Goal: Task Accomplishment & Management: Use online tool/utility

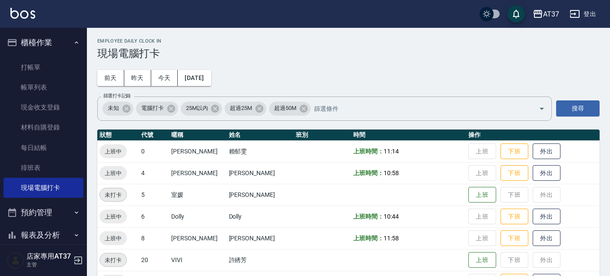
scroll to position [96, 0]
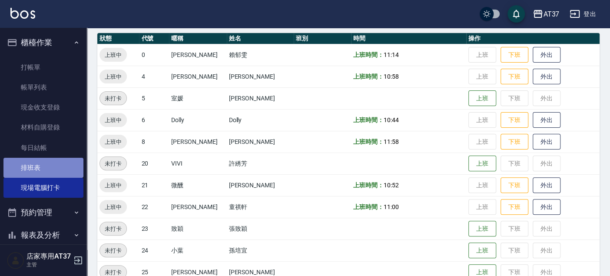
click at [60, 170] on link "排班表" at bounding box center [43, 168] width 80 height 20
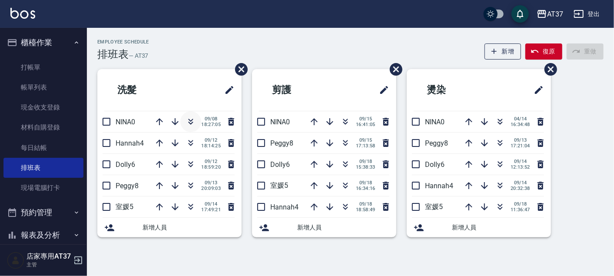
click at [194, 119] on icon "button" at bounding box center [191, 121] width 10 height 10
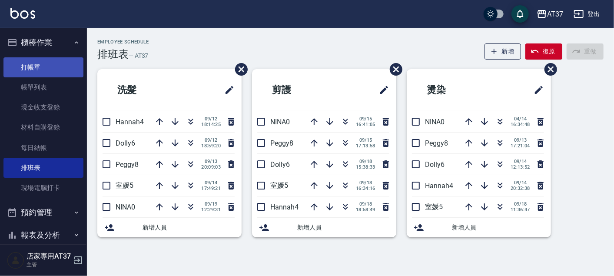
click at [55, 65] on link "打帳單" at bounding box center [43, 67] width 80 height 20
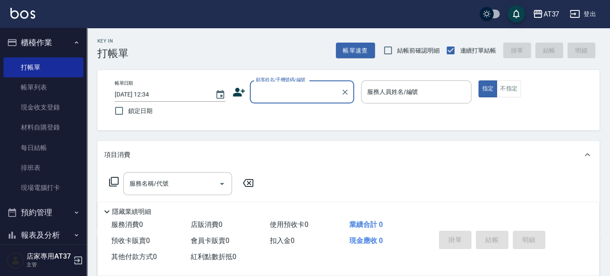
click at [306, 100] on div "顧客姓名/手機號碼/編號" at bounding box center [302, 91] width 104 height 23
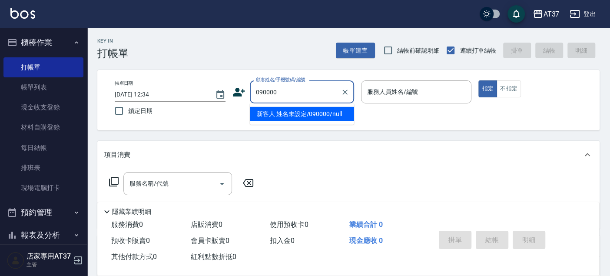
type input "新客人 姓名未設定/090000/null"
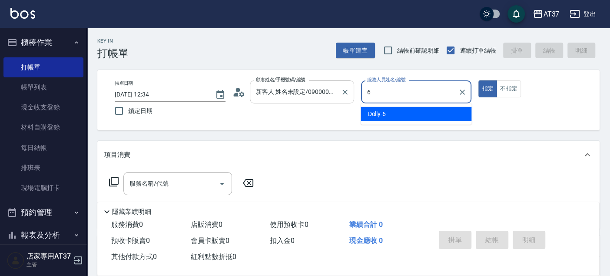
type input "Dolly-6"
type button "true"
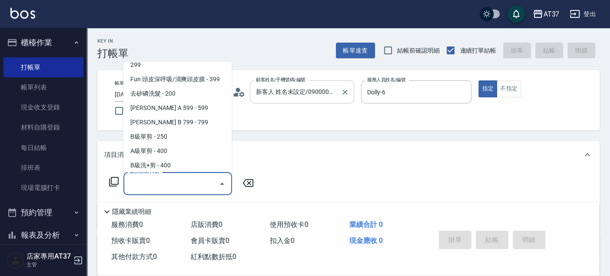
scroll to position [175, 0]
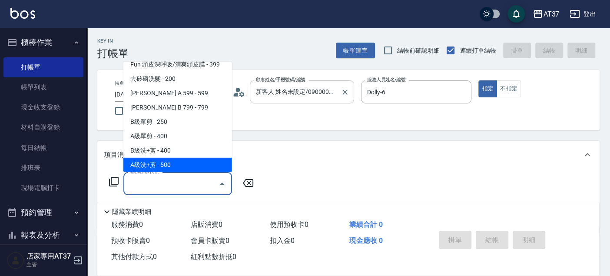
type input "A級洗+剪(204)"
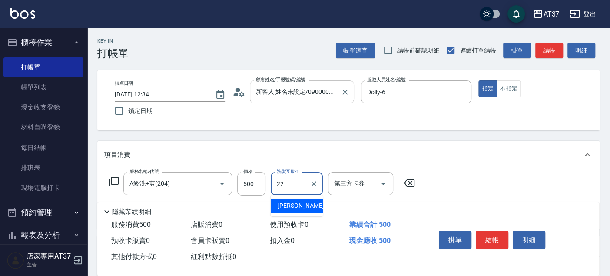
type input "威廉-22"
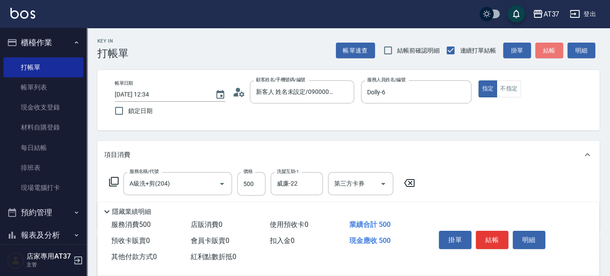
click at [540, 48] on button "結帳" at bounding box center [549, 51] width 28 height 16
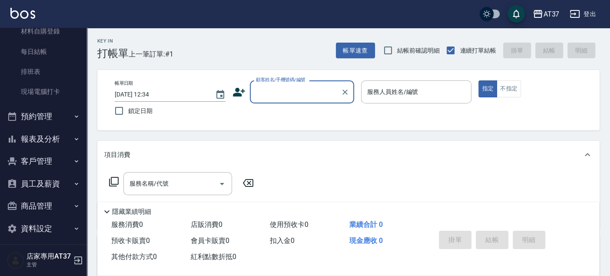
scroll to position [96, 0]
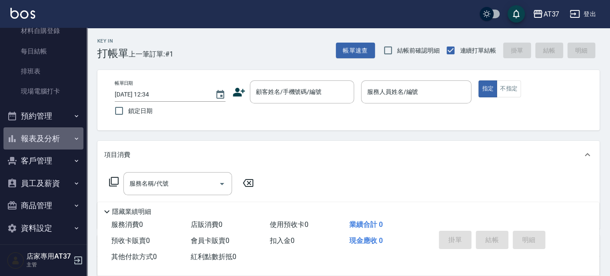
click at [47, 133] on button "報表及分析" at bounding box center [43, 138] width 80 height 23
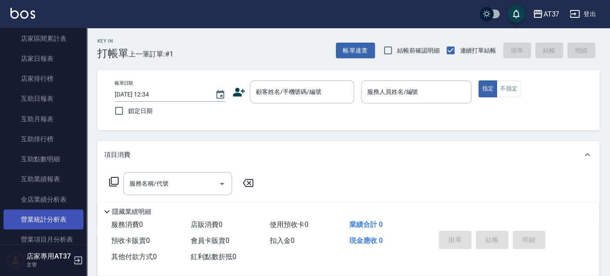
scroll to position [289, 0]
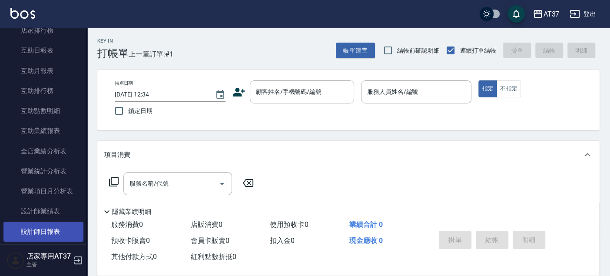
click at [50, 225] on link "設計師日報表" at bounding box center [43, 232] width 80 height 20
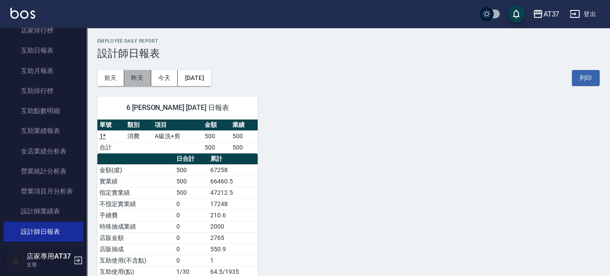
click at [149, 80] on button "昨天" at bounding box center [137, 78] width 27 height 16
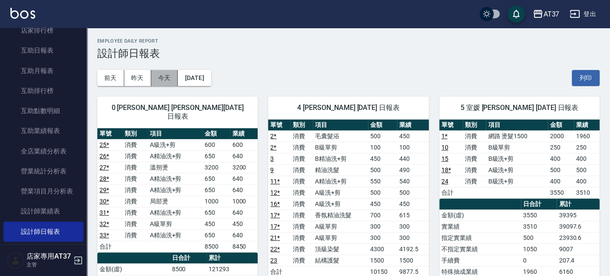
click at [160, 83] on button "今天" at bounding box center [164, 78] width 27 height 16
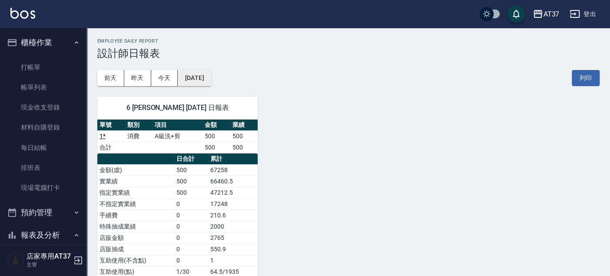
click at [195, 80] on button "[DATE]" at bounding box center [194, 78] width 33 height 16
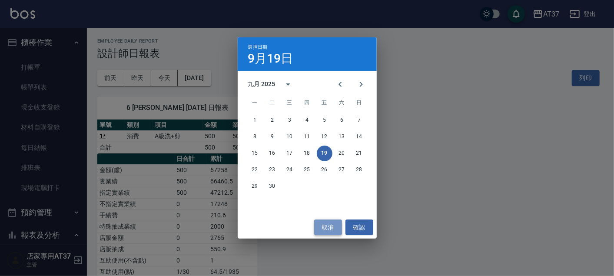
click at [329, 221] on button "取消" at bounding box center [328, 227] width 28 height 16
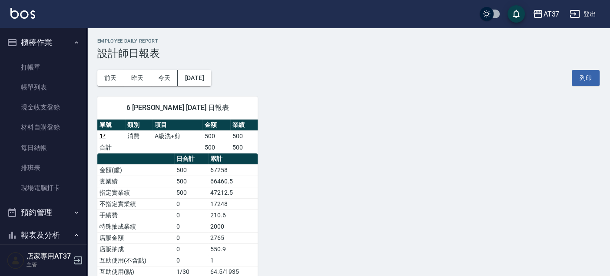
click at [217, 68] on div "[DATE] [DATE] [DATE] [DATE] 列印" at bounding box center [348, 78] width 502 height 37
click at [211, 76] on button "[DATE]" at bounding box center [194, 78] width 33 height 16
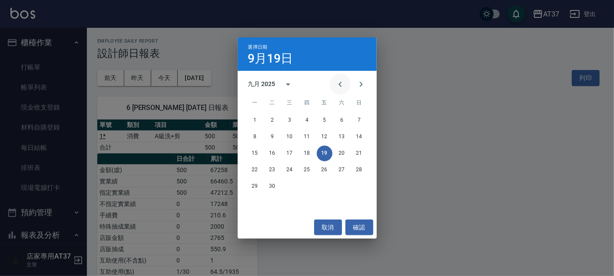
click at [338, 83] on icon "Previous month" at bounding box center [340, 84] width 10 height 10
click at [278, 169] on button "19" at bounding box center [273, 170] width 16 height 16
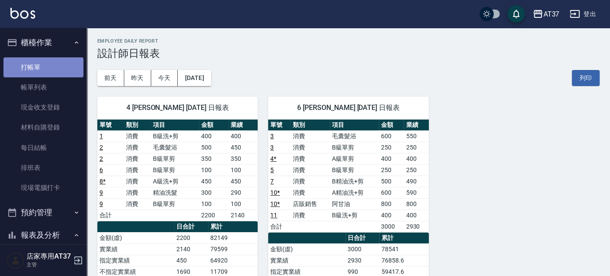
click at [53, 69] on link "打帳單" at bounding box center [43, 67] width 80 height 20
